Goal: Register for event/course

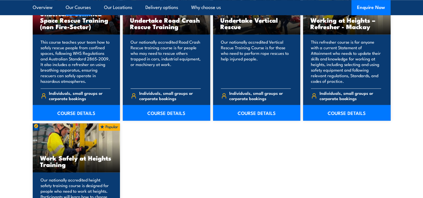
scroll to position [698, 0]
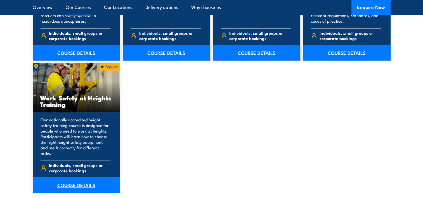
click at [81, 177] on link "COURSE DETAILS" at bounding box center [76, 185] width 87 height 16
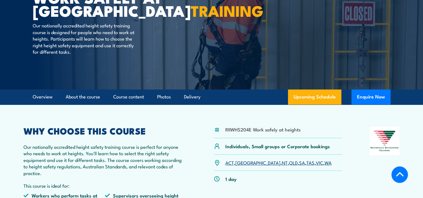
scroll to position [112, 0]
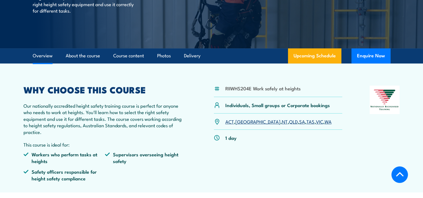
click at [241, 121] on link "[GEOGRAPHIC_DATA]" at bounding box center [257, 121] width 45 height 7
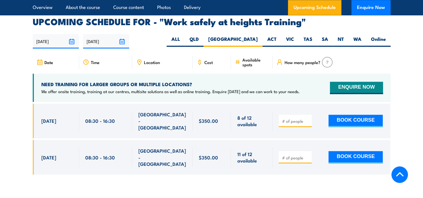
scroll to position [889, 0]
